Goal: Information Seeking & Learning: Check status

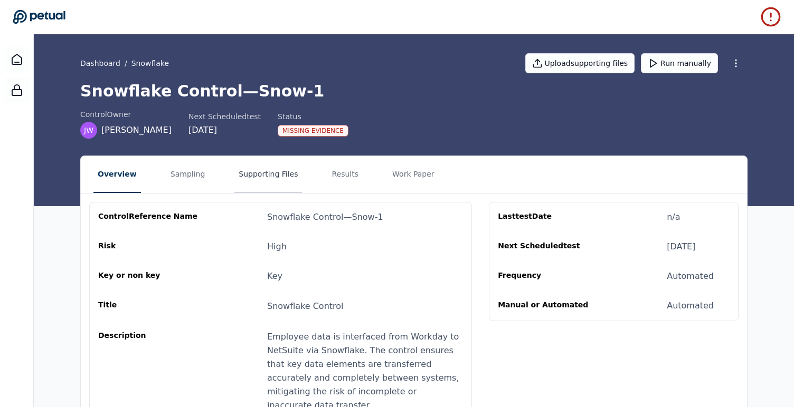
click at [266, 171] on button "Supporting Files" at bounding box center [268, 174] width 68 height 37
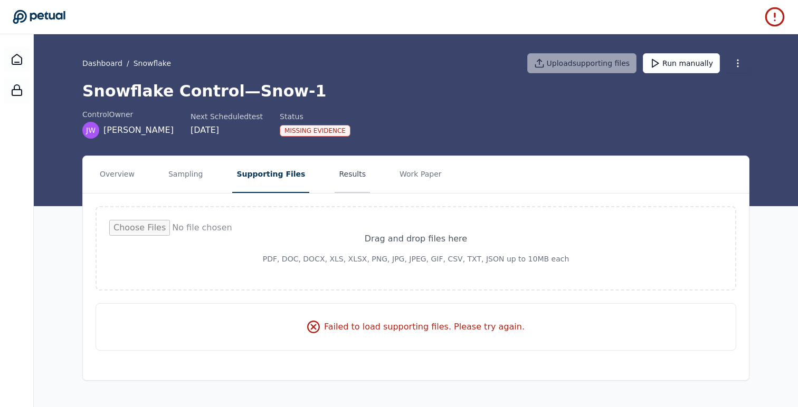
click at [343, 175] on button "Results" at bounding box center [352, 174] width 35 height 37
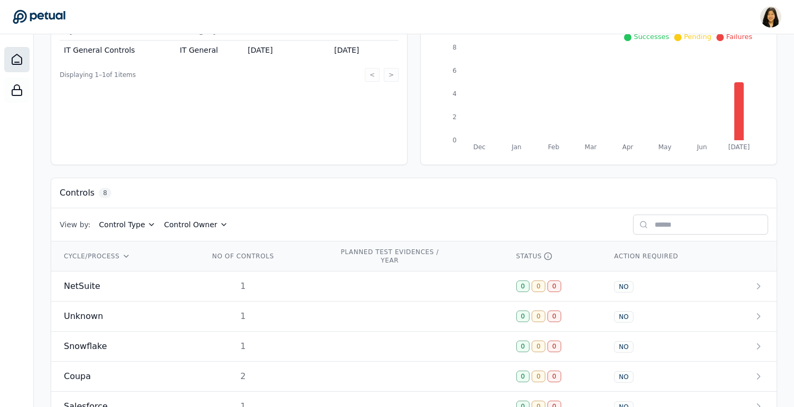
scroll to position [215, 0]
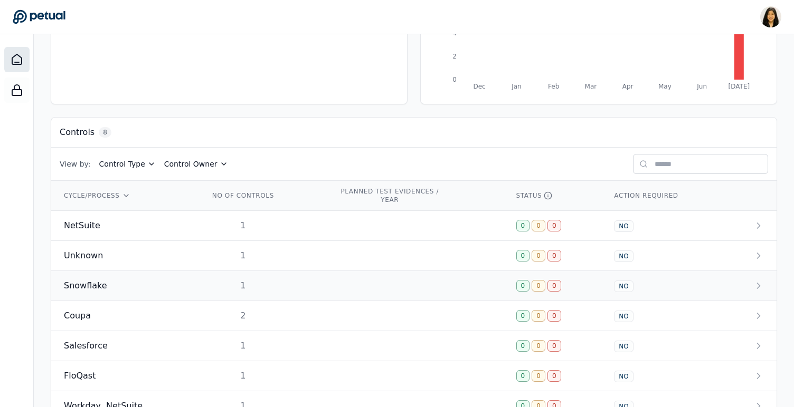
click at [100, 290] on span "Snowflake" at bounding box center [85, 286] width 43 height 13
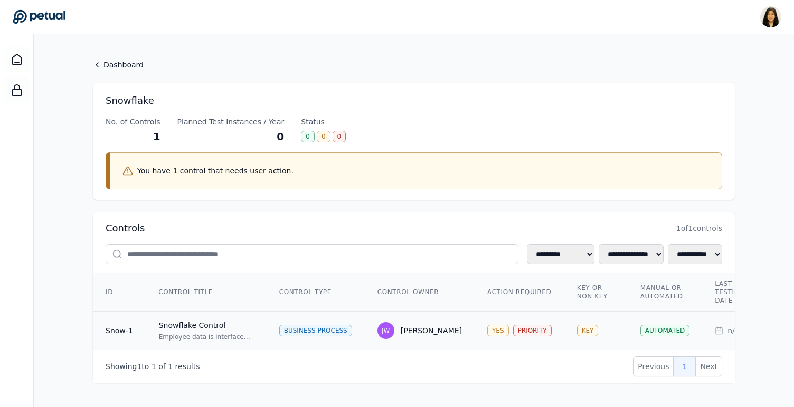
click at [420, 329] on div "Joanna Wheeler" at bounding box center [430, 331] width 61 height 11
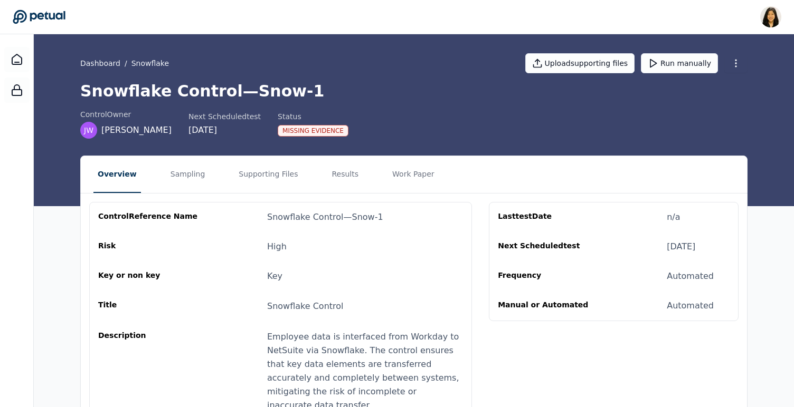
click at [316, 174] on nav "Overview Sampling Supporting Files Results Work Paper" at bounding box center [414, 174] width 666 height 37
click at [344, 176] on button "Results" at bounding box center [344, 174] width 35 height 37
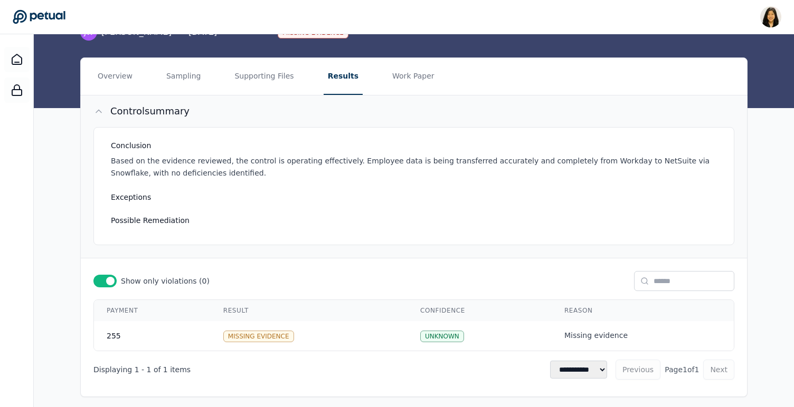
scroll to position [105, 0]
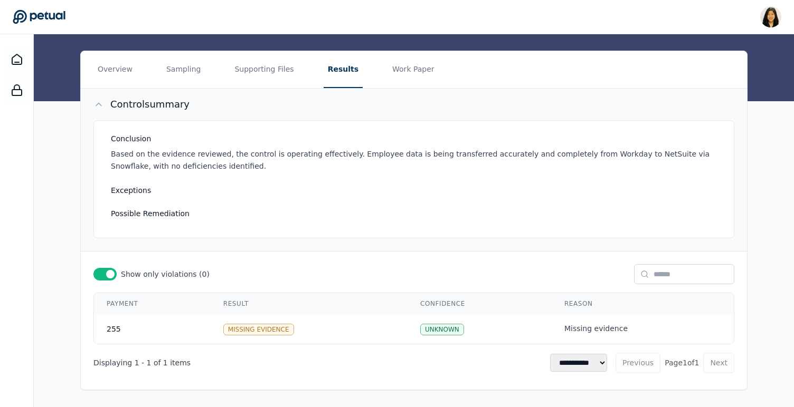
click at [216, 212] on h3 "Possible Remediation" at bounding box center [416, 213] width 610 height 11
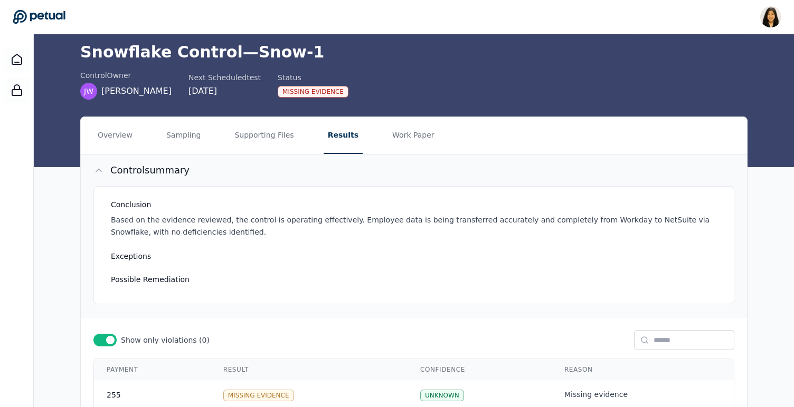
scroll to position [0, 0]
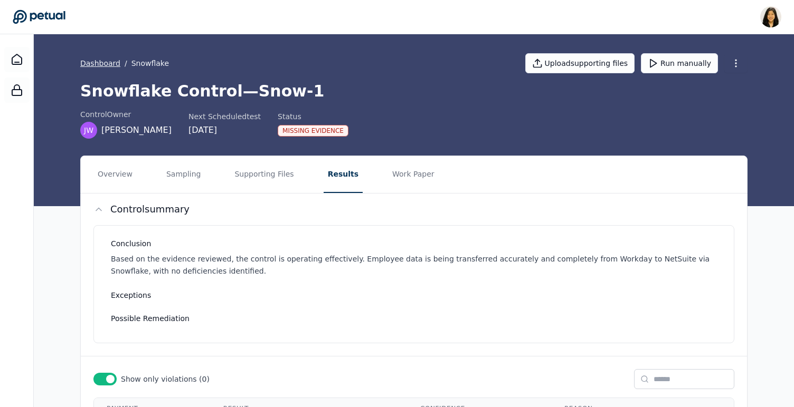
click at [86, 63] on link "Dashboard" at bounding box center [100, 63] width 40 height 11
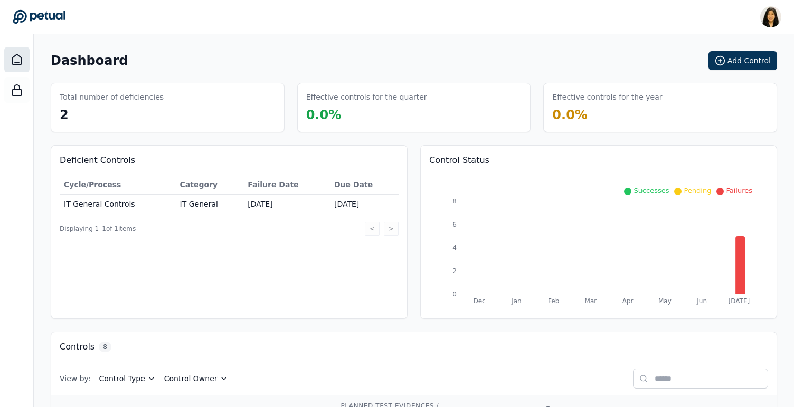
scroll to position [278, 0]
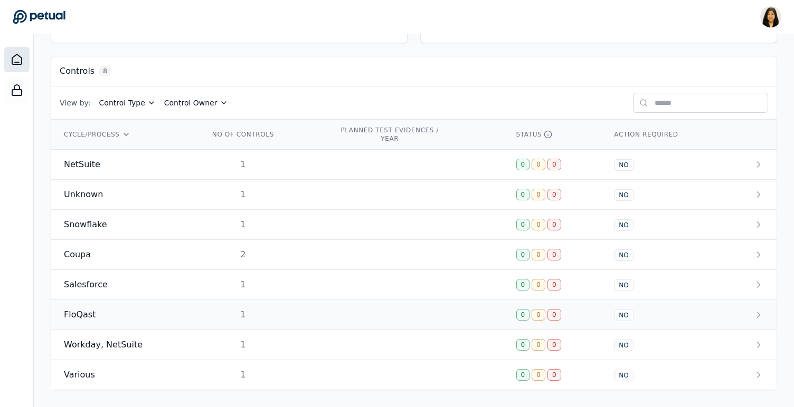
click at [89, 309] on span "FloQast" at bounding box center [80, 315] width 32 height 13
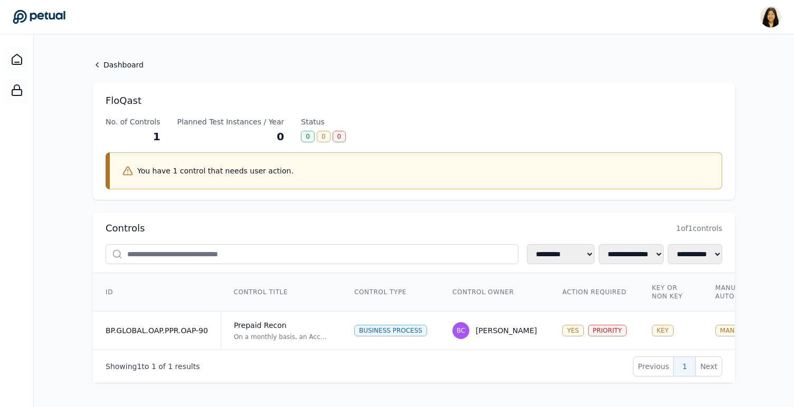
scroll to position [5, 0]
click at [249, 327] on td "Prepaid Recon On a monthly basis, an Accounting Team Reviewer reviews the Prepa…" at bounding box center [281, 330] width 121 height 39
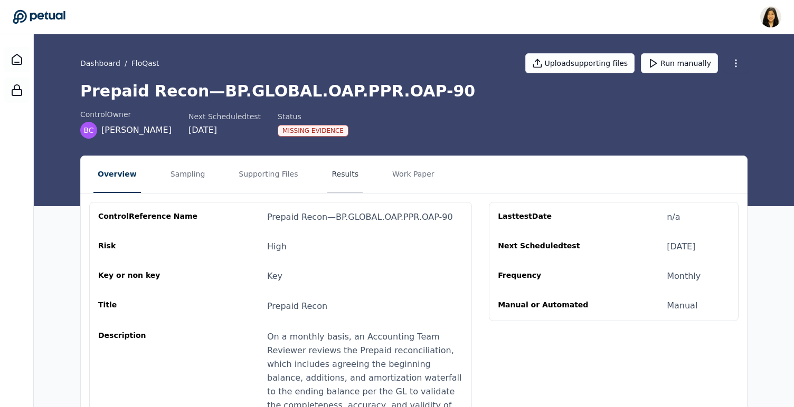
click at [342, 173] on button "Results" at bounding box center [344, 174] width 35 height 37
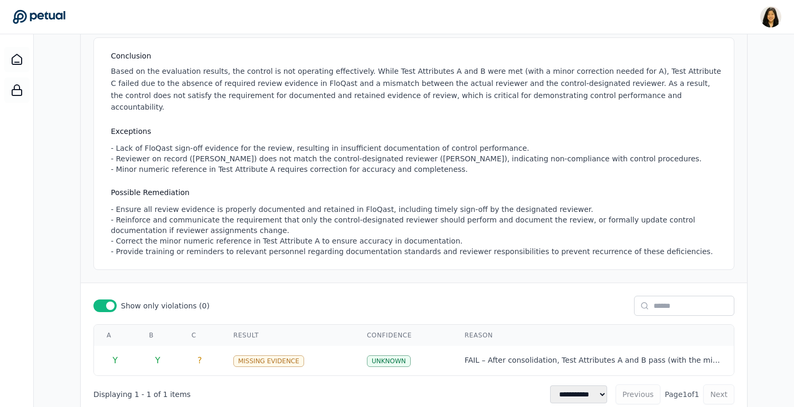
scroll to position [208, 0]
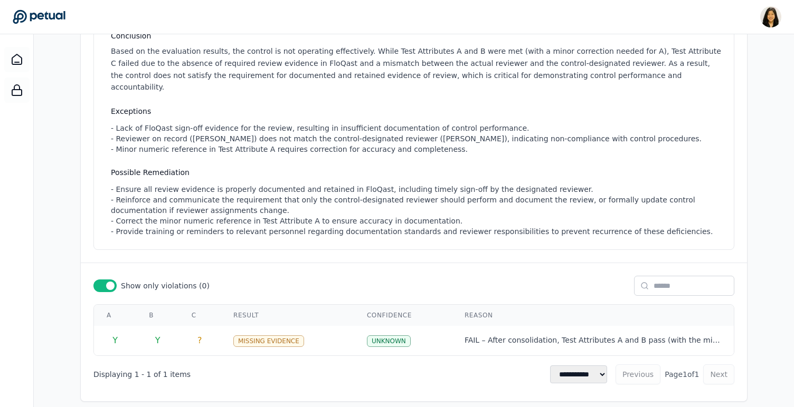
click at [111, 282] on span at bounding box center [110, 286] width 8 height 8
click at [111, 280] on div at bounding box center [104, 286] width 23 height 13
